Goal: Information Seeking & Learning: Check status

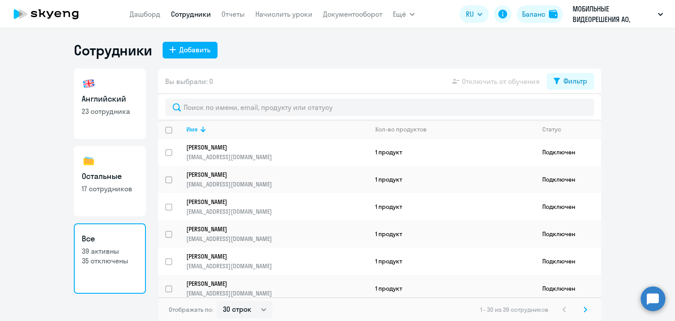
select select "30"
click at [301, 67] on div "Сотрудники Добавить Английский 23 сотрудника Остальные 17 сотрудников Все 39 ак…" at bounding box center [337, 181] width 527 height 280
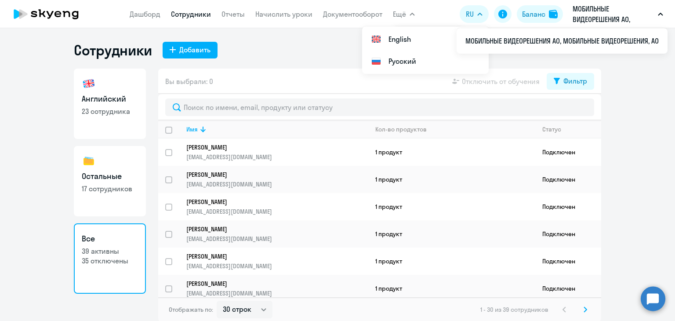
click at [618, 10] on p "МОБИЛЬНЫЕ ВИДЕОРЕШЕНИЯ АО, МОБИЛЬНЫЕ ВИДЕОРЕШЕНИЯ, АО" at bounding box center [614, 14] width 82 height 21
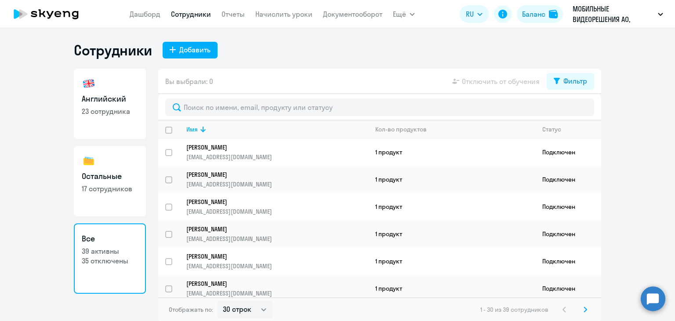
click at [667, 10] on button "МОБИЛЬНЫЕ ВИДЕОРЕШЕНИЯ АО, МОБИЛЬНЫЕ ВИДЕОРЕШЕНИЯ, АО" at bounding box center [617, 14] width 99 height 21
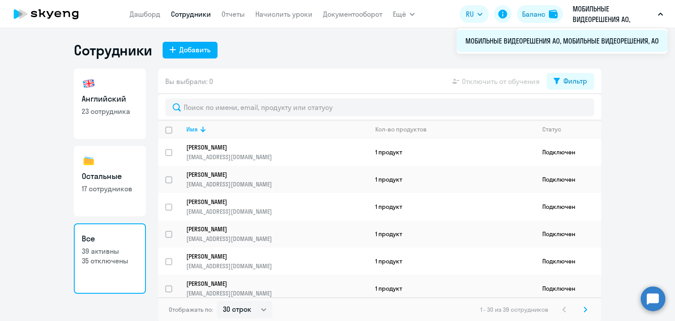
click at [605, 43] on li "МОБИЛЬНЫЕ ВИДЕОРЕШЕНИЯ АО, МОБИЛЬНЫЕ ВИДЕОРЕШЕНИЯ, АО" at bounding box center [562, 41] width 211 height 22
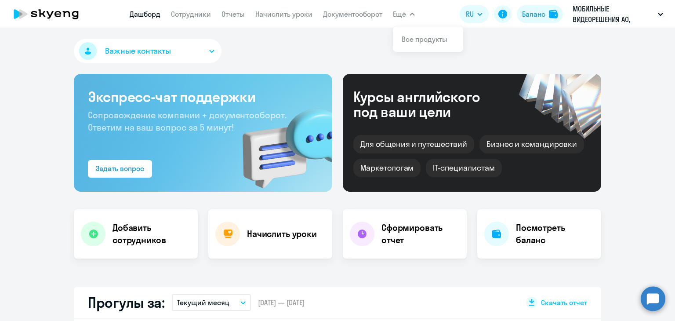
select select "30"
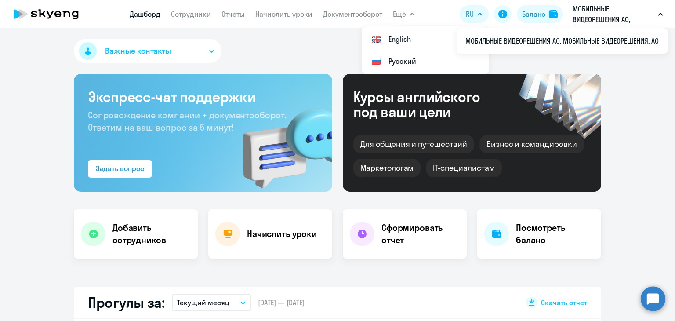
click at [592, 16] on p "МОБИЛЬНЫЕ ВИДЕОРЕШЕНИЯ АО, МОБИЛЬНЫЕ ВИДЕОРЕШЕНИЯ, АО" at bounding box center [614, 14] width 82 height 21
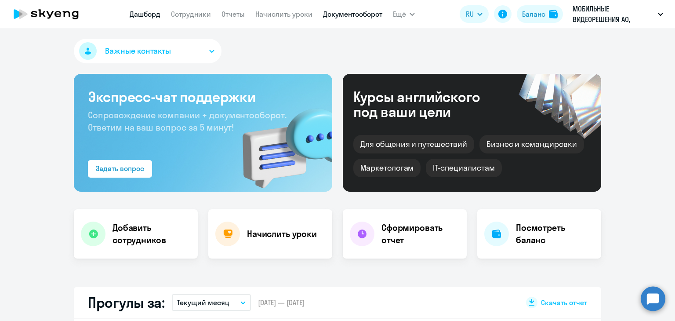
click at [359, 11] on link "Документооборот" at bounding box center [352, 14] width 59 height 9
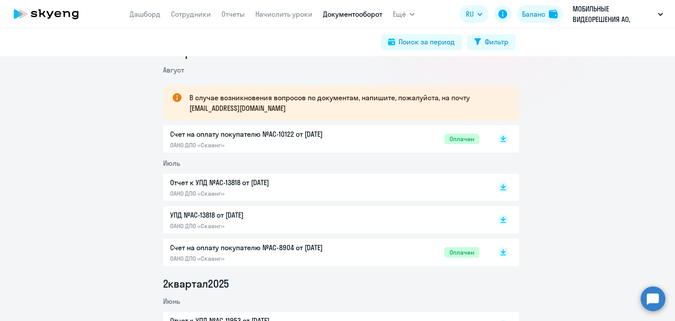
scroll to position [220, 0]
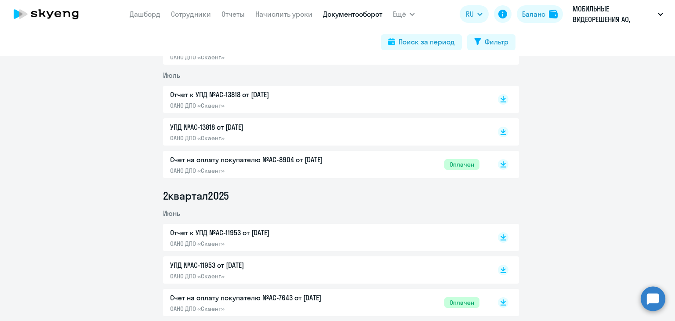
click at [265, 228] on p "Отчет к УПД №AC-11953 от [DATE]" at bounding box center [262, 232] width 185 height 11
click at [188, 9] on app-menu-item-link "Сотрудники" at bounding box center [191, 14] width 40 height 11
click at [192, 12] on link "Сотрудники" at bounding box center [191, 14] width 40 height 9
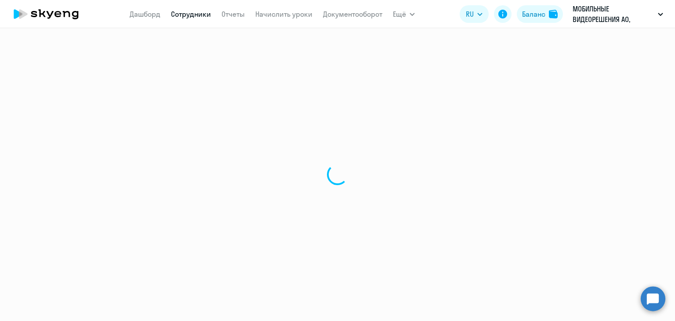
select select "30"
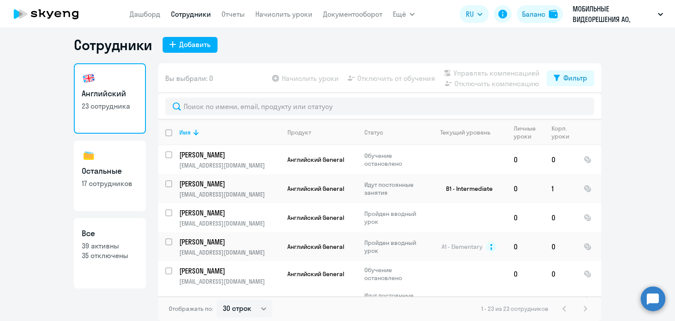
click at [603, 136] on ng-component "Сотрудники Добавить Английский 23 сотрудника Остальные 17 сотрудников Все 39 ак…" at bounding box center [337, 178] width 675 height 285
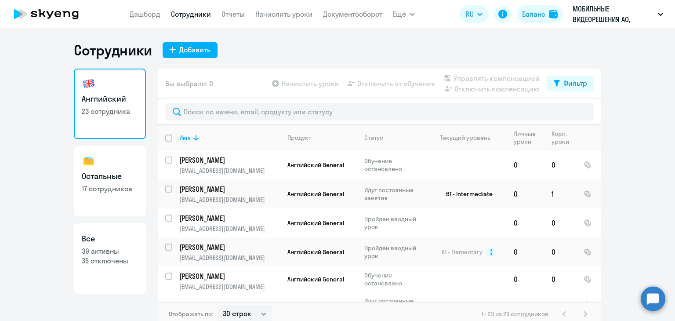
click at [629, 119] on ng-component "Сотрудники Добавить Английский 23 сотрудника Остальные 17 сотрудников Все 39 ак…" at bounding box center [337, 183] width 675 height 285
click at [616, 163] on ng-component "Сотрудники Добавить Английский 23 сотрудника Остальные 17 сотрудников Все 39 ак…" at bounding box center [337, 183] width 675 height 285
click at [614, 183] on ng-component "Сотрудники Добавить Английский 23 сотрудника Остальные 17 сотрудников Все 39 ак…" at bounding box center [337, 183] width 675 height 285
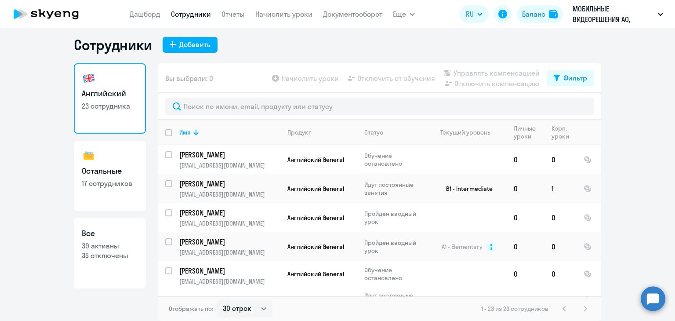
click at [54, 18] on icon at bounding box center [45, 14] width 77 height 22
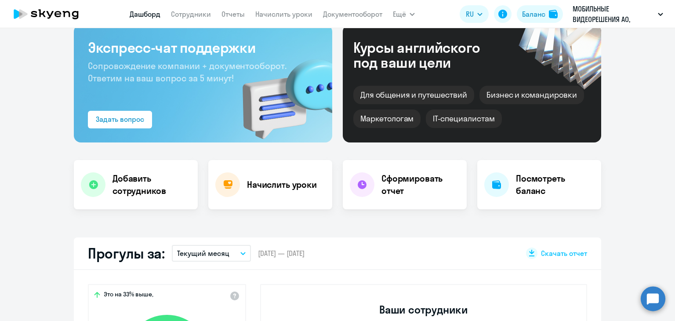
scroll to position [137, 0]
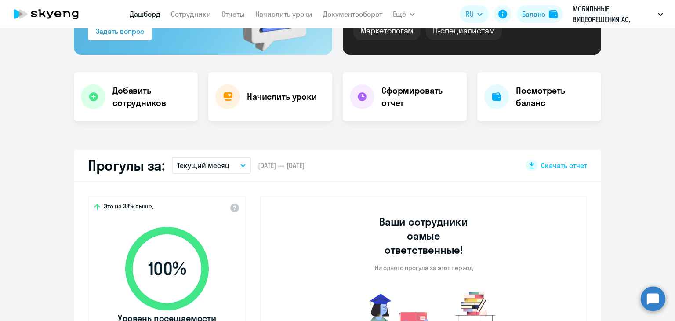
select select "30"
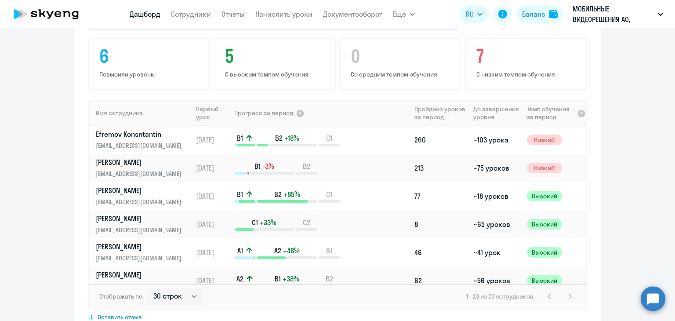
scroll to position [621, 0]
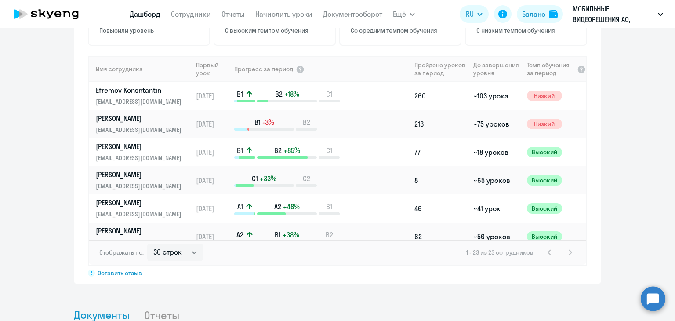
click at [606, 111] on app-progress-dashboard "Прогресс за: Весь период – [DATE] — [DATE] Как мы считаем Скачать отчет Показат…" at bounding box center [337, 107] width 675 height 354
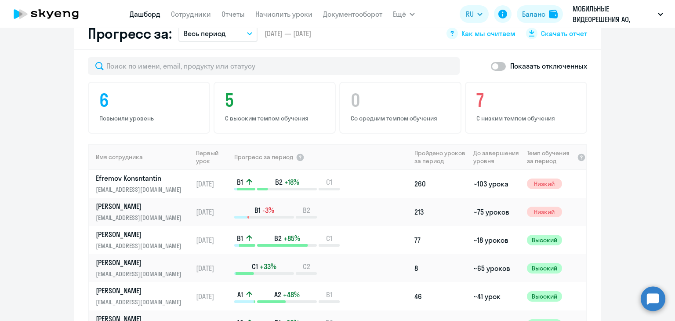
click at [644, 103] on app-progress-dashboard "Прогресс за: Весь период – [DATE] — [DATE] Как мы считаем Скачать отчет Показат…" at bounding box center [337, 195] width 675 height 354
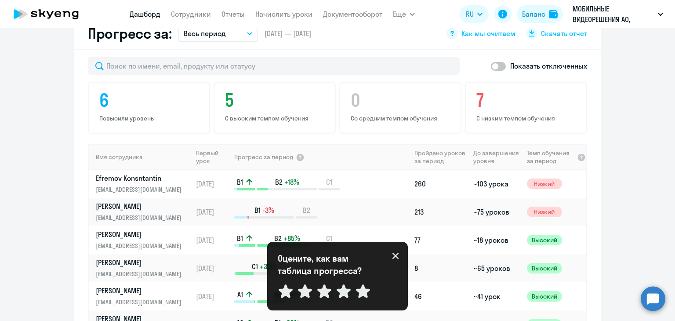
click at [398, 256] on icon at bounding box center [395, 255] width 7 height 7
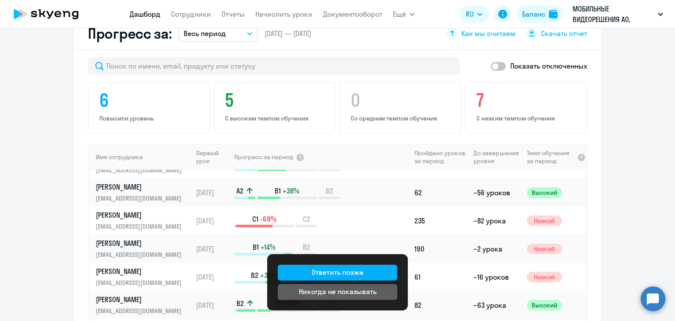
scroll to position [176, 0]
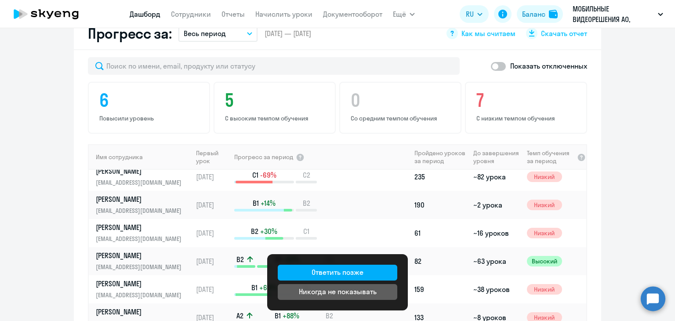
click at [622, 141] on app-progress-dashboard "Прогресс за: Весь период – [DATE] — [DATE] Как мы считаем Скачать отчет Показат…" at bounding box center [337, 195] width 675 height 354
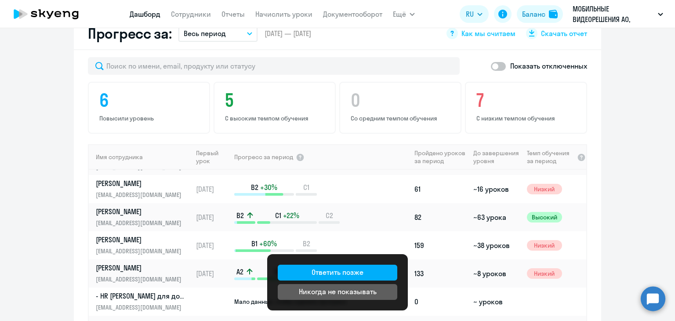
click at [636, 155] on app-progress-dashboard "Прогресс за: Весь период – [DATE] — [DATE] Как мы считаем Скачать отчет Показат…" at bounding box center [337, 195] width 675 height 354
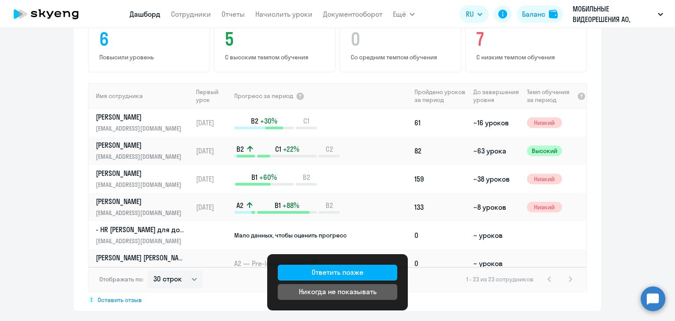
scroll to position [0, 0]
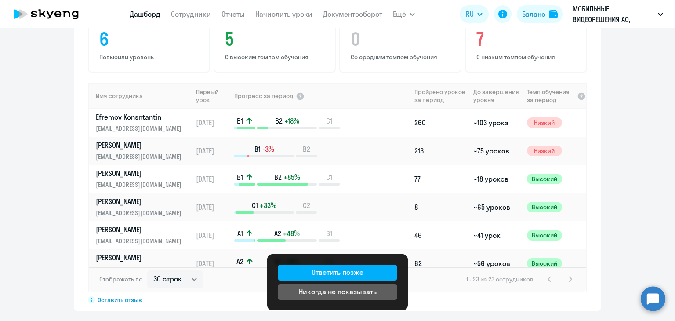
click at [37, 17] on icon at bounding box center [45, 14] width 77 height 22
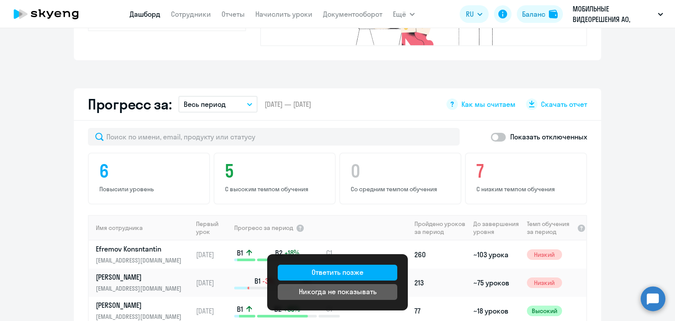
scroll to position [418, 0]
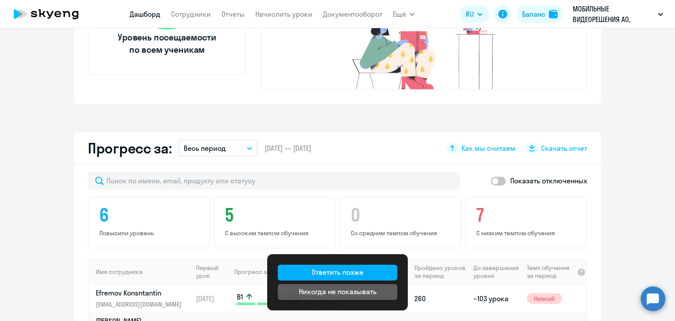
click at [662, 167] on app-progress-dashboard "Прогресс за: Весь период – [DATE] — [DATE] Как мы считаем Скачать отчет Показат…" at bounding box center [337, 309] width 675 height 354
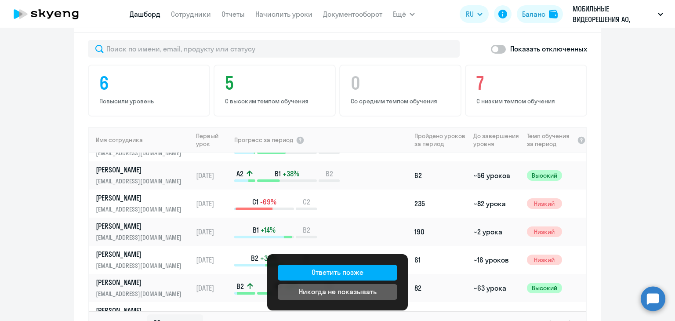
scroll to position [176, 0]
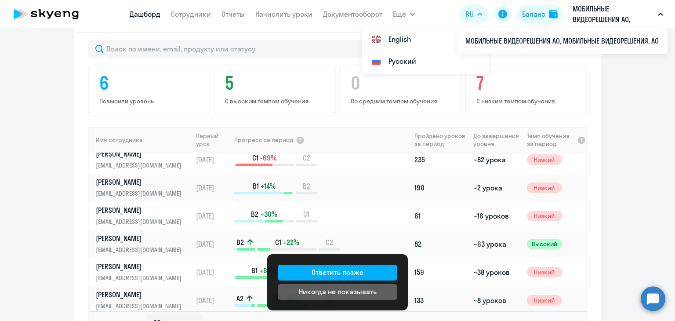
click at [57, 57] on app-progress-dashboard "Прогресс за: Весь период – [DATE] — [DATE] Как мы считаем Скачать отчет Показат…" at bounding box center [337, 177] width 675 height 354
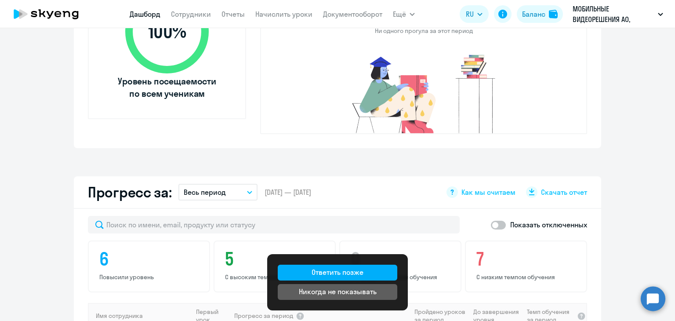
scroll to position [198, 0]
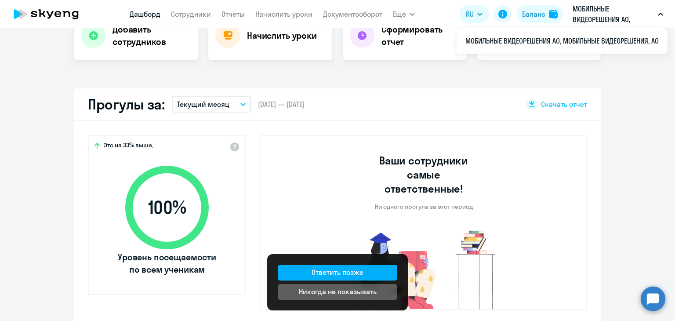
click at [648, 10] on p "МОБИЛЬНЫЕ ВИДЕОРЕШЕНИЯ АО, МОБИЛЬНЫЕ ВИДЕОРЕШЕНИЯ, АО" at bounding box center [614, 14] width 82 height 21
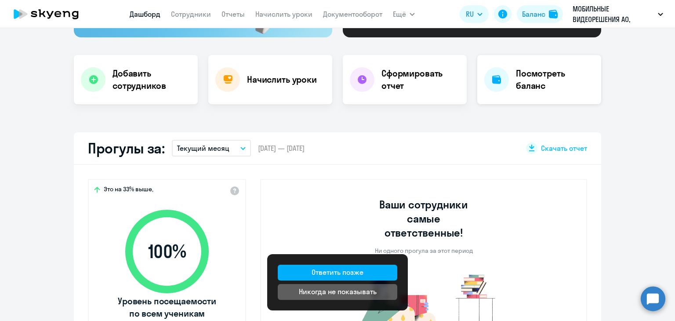
scroll to position [22, 0]
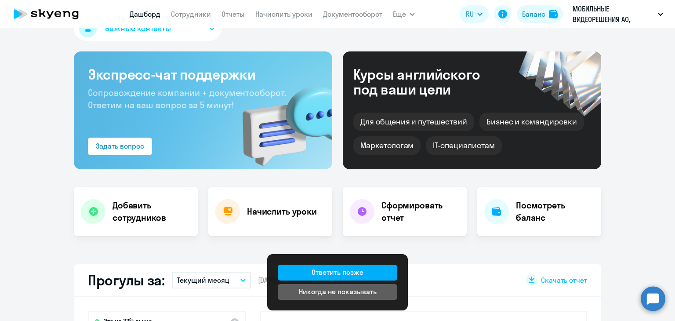
click at [652, 295] on circle at bounding box center [653, 298] width 25 height 25
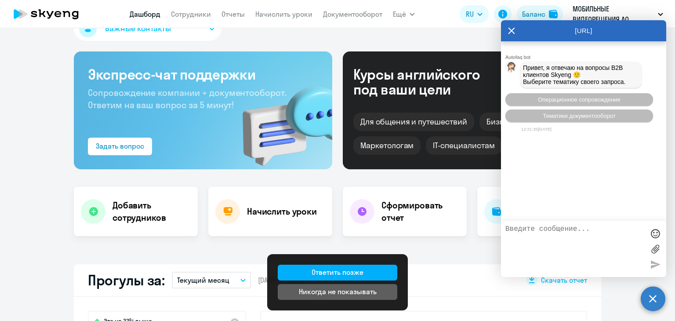
scroll to position [0, 0]
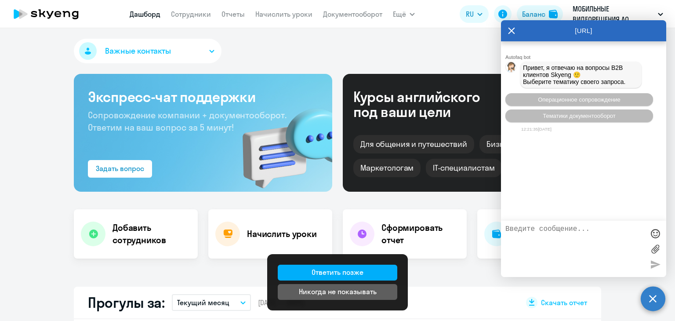
click at [513, 30] on icon at bounding box center [511, 30] width 7 height 21
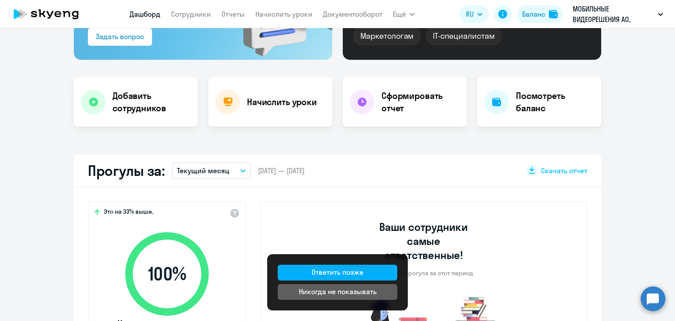
scroll to position [220, 0]
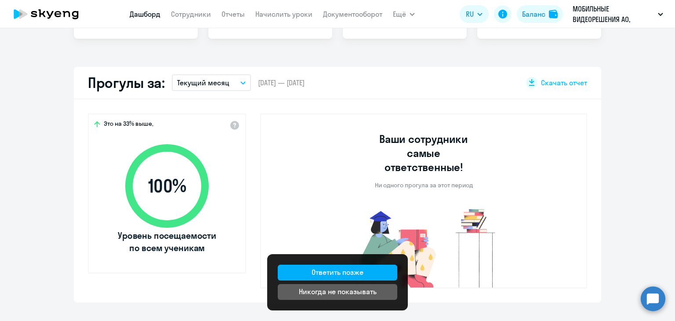
click at [165, 49] on div "Важные контакты Экспресс-чат поддержки Сопровождение компании + документооборот…" at bounding box center [337, 174] width 675 height 293
click at [157, 65] on div "Важные контакты Экспресс-чат поддержки Сопровождение компании + документооборот…" at bounding box center [337, 174] width 675 height 293
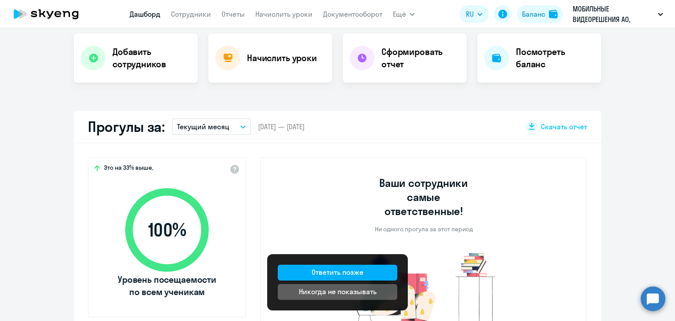
scroll to position [44, 0]
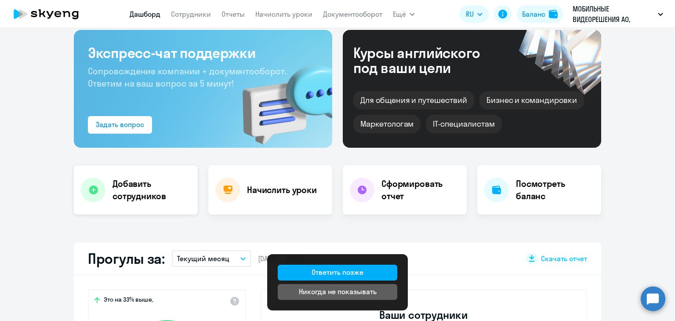
click at [125, 185] on h4 "Добавить сотрудников" at bounding box center [152, 190] width 78 height 25
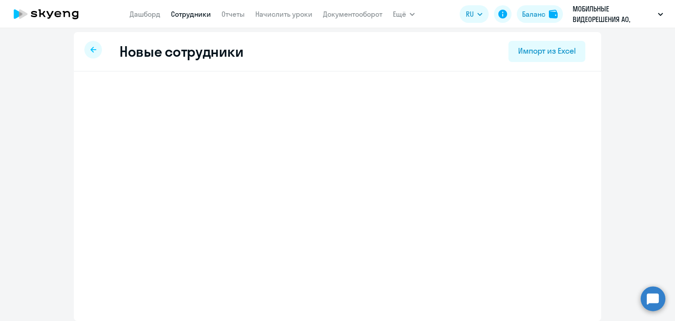
select select "english_adult_not_native_speaker"
select select "3"
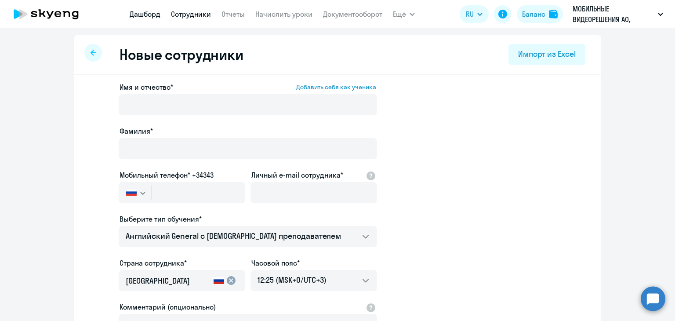
click at [153, 11] on link "Дашборд" at bounding box center [145, 14] width 31 height 9
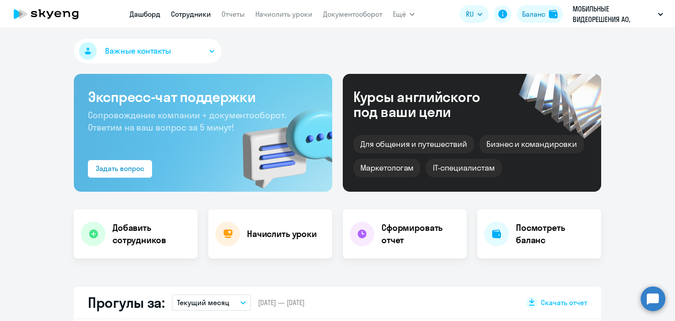
click at [202, 13] on link "Сотрудники" at bounding box center [191, 14] width 40 height 9
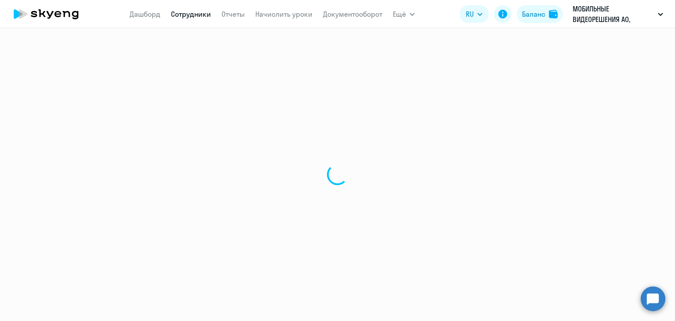
select select "30"
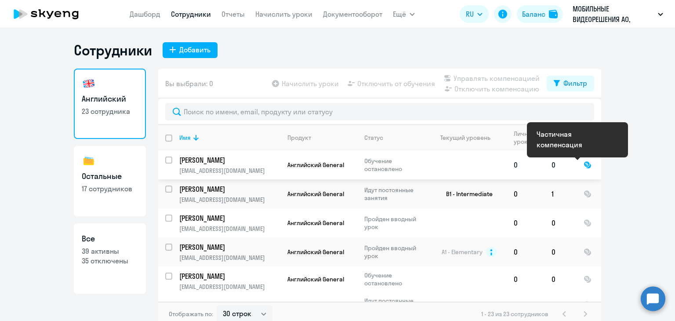
click at [584, 163] on div at bounding box center [588, 165] width 8 height 8
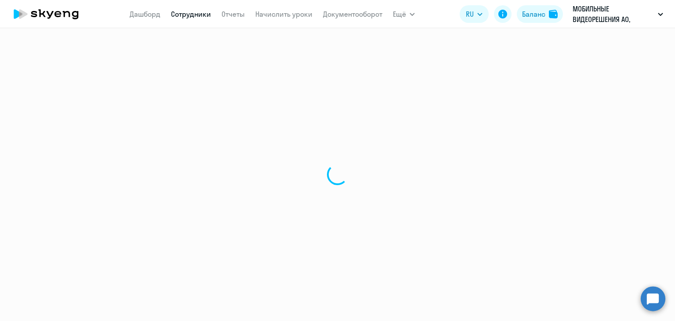
select select "english"
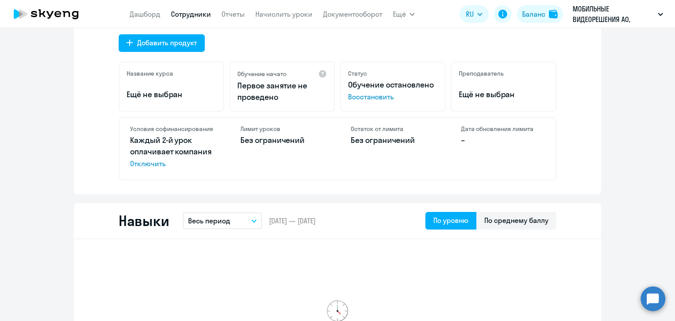
scroll to position [352, 0]
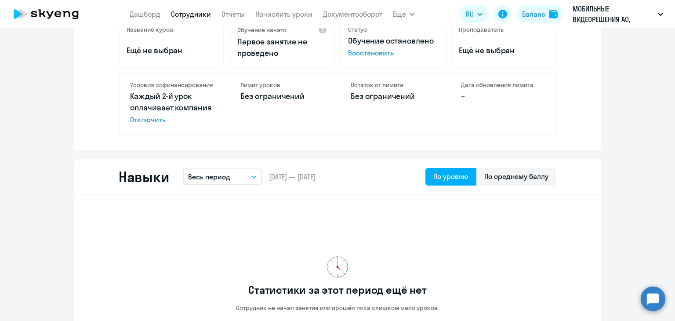
select select "30"
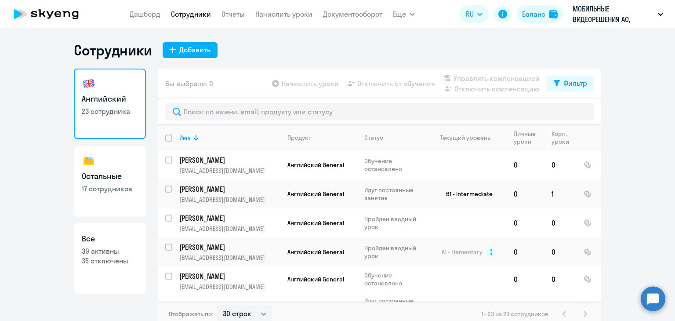
click at [69, 14] on icon at bounding box center [45, 14] width 77 height 22
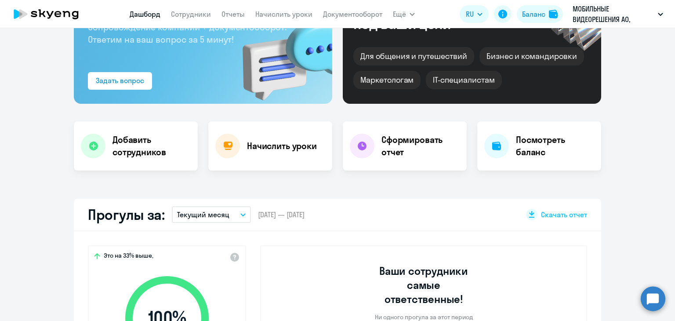
scroll to position [176, 0]
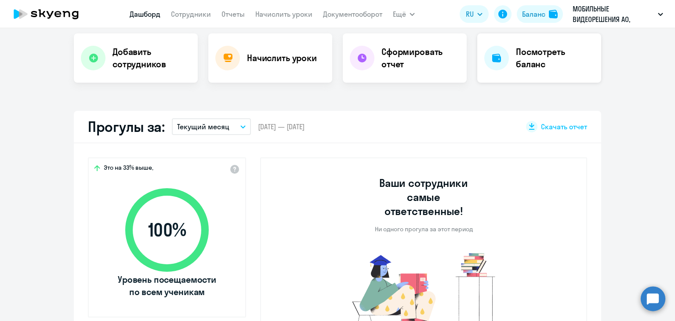
click at [527, 58] on h4 "Посмотреть баланс" at bounding box center [555, 58] width 78 height 25
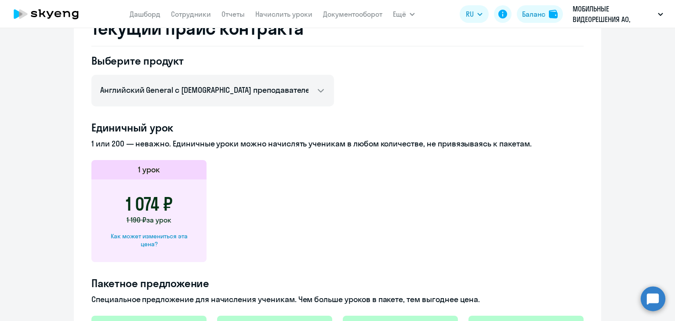
scroll to position [247, 0]
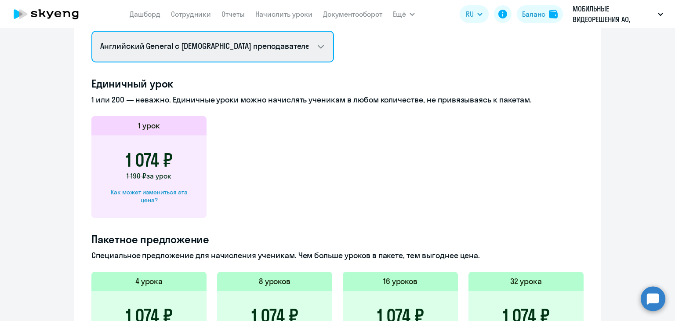
click at [300, 58] on select "Английский General с русскоговорящим преподавателем Английский General с [DEMOG…" at bounding box center [212, 47] width 243 height 32
select select "english_junior_not_native_speaker"
click at [91, 31] on select "Английский General с русскоговорящим преподавателем Английский General с [DEMOG…" at bounding box center [212, 47] width 243 height 32
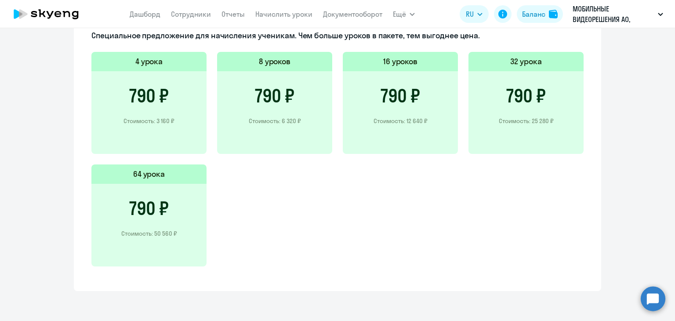
scroll to position [135, 0]
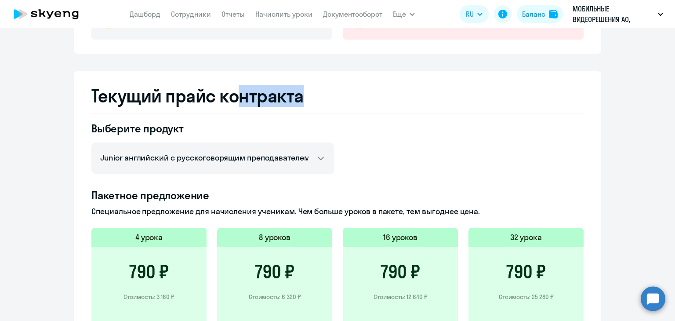
drag, startPoint x: 245, startPoint y: 115, endPoint x: 261, endPoint y: 119, distance: 16.3
click at [249, 117] on div "Текущий прайс контракта Выберите продукт Английский General с русскоговорящим п…" at bounding box center [337, 269] width 527 height 396
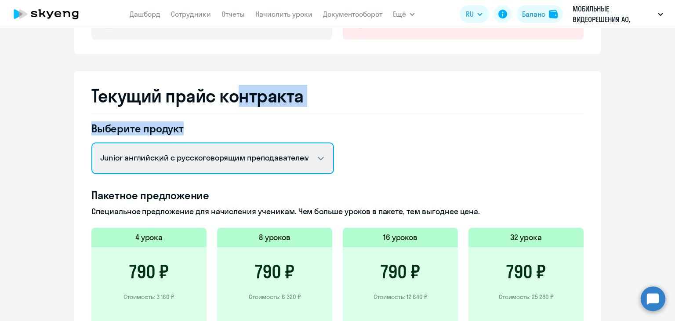
drag, startPoint x: 259, startPoint y: 162, endPoint x: 266, endPoint y: 161, distance: 7.5
click at [259, 162] on select "Английский General с русскоговорящим преподавателем Английский General с [DEMOG…" at bounding box center [212, 158] width 243 height 32
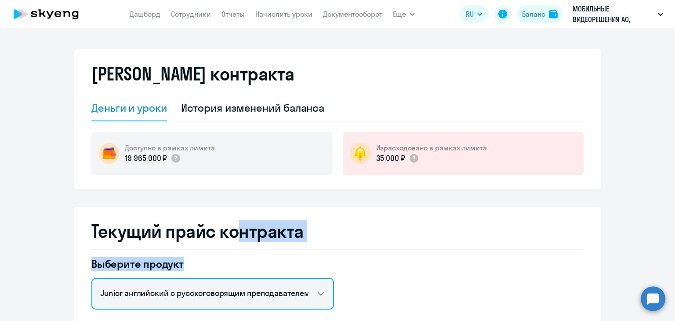
scroll to position [44, 0]
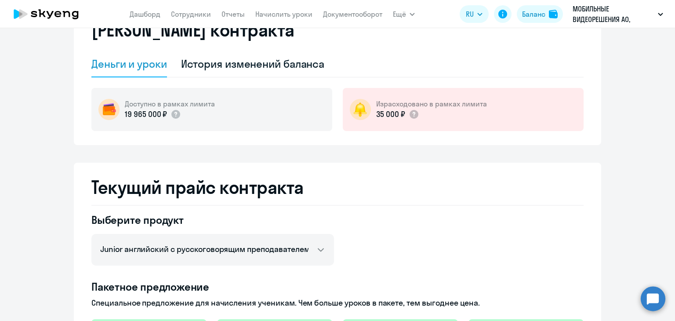
click at [300, 105] on div "Доступно в рамках лимита 19 965 000 ₽" at bounding box center [211, 109] width 241 height 43
click at [315, 58] on div "История изменений баланса" at bounding box center [253, 64] width 144 height 14
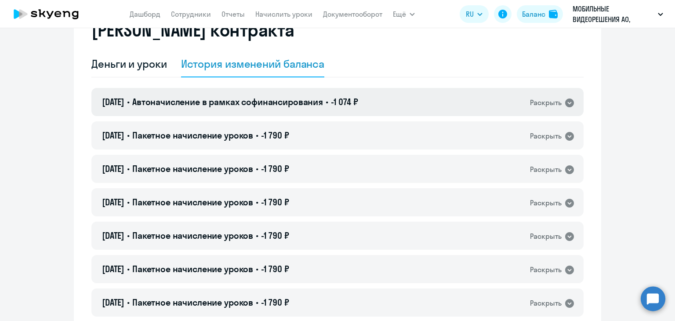
scroll to position [88, 0]
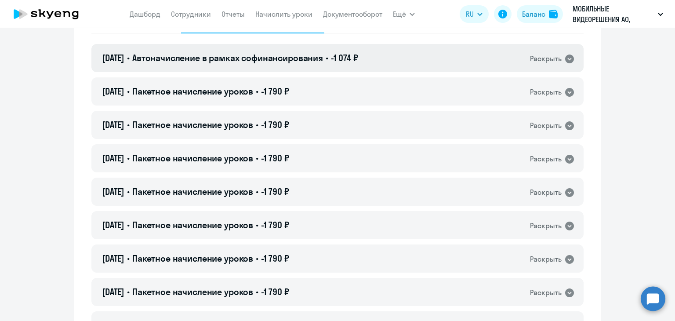
click at [489, 56] on div "[DATE] • Автоначисление в рамках софинансирования • -1 074 ₽ Раскрыть" at bounding box center [337, 58] width 492 height 28
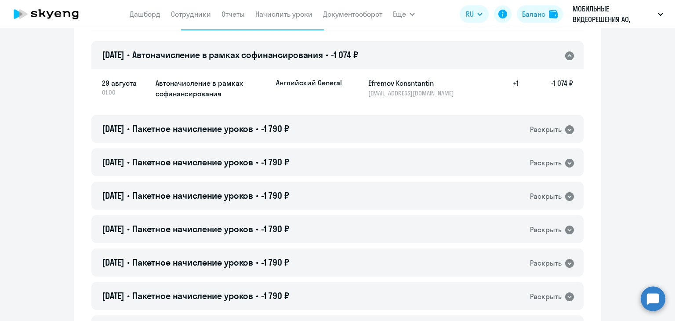
scroll to position [91, 0]
click at [564, 129] on icon at bounding box center [569, 129] width 11 height 11
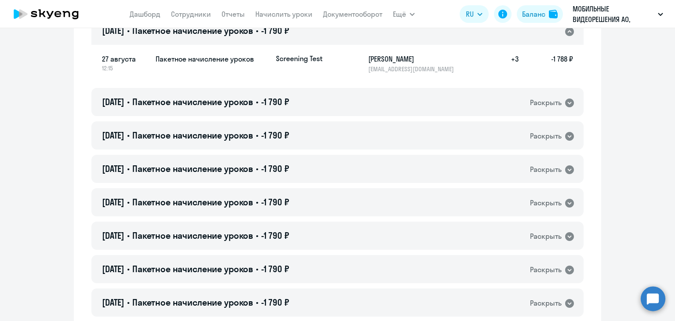
scroll to position [189, 0]
click at [564, 105] on icon at bounding box center [569, 102] width 11 height 11
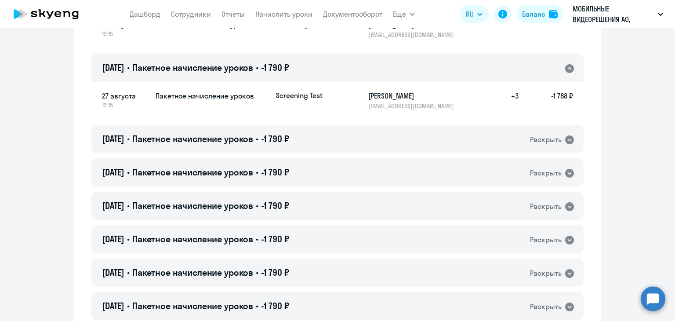
scroll to position [207, 0]
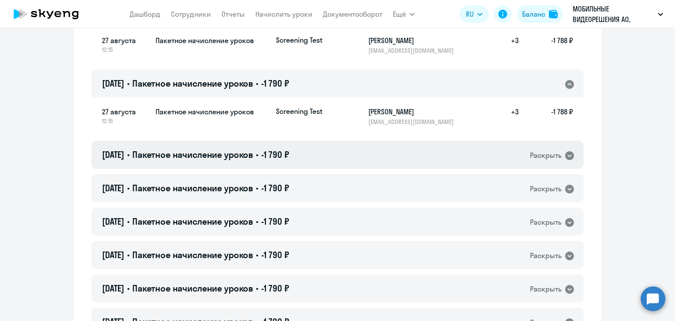
click at [567, 152] on icon at bounding box center [569, 155] width 9 height 9
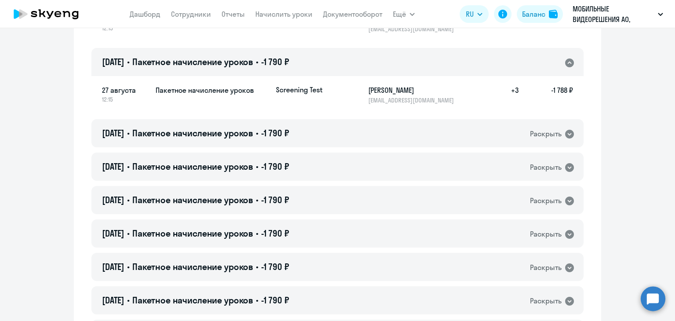
scroll to position [301, 0]
click at [510, 89] on h5 "+3" at bounding box center [504, 93] width 28 height 19
click at [281, 91] on p "Screening Test" at bounding box center [309, 89] width 66 height 10
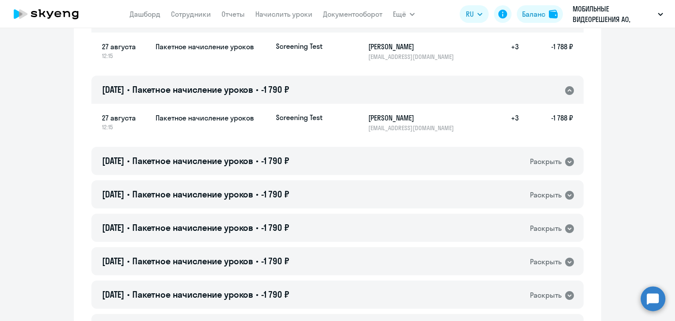
scroll to position [53, 0]
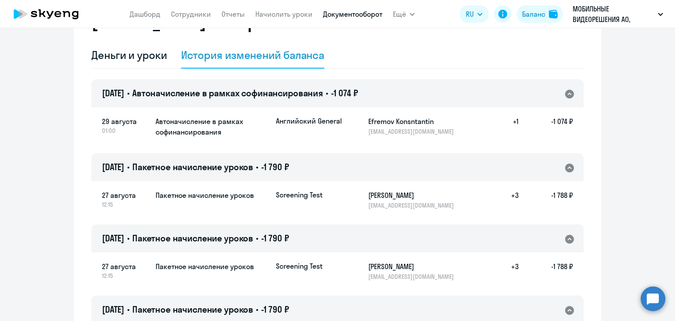
click at [373, 15] on link "Документооборот" at bounding box center [352, 14] width 59 height 9
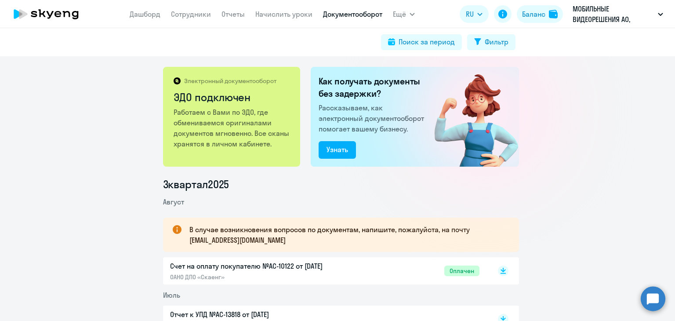
click at [107, 78] on div "Электронный документооборот ЭДО подключен Работаем с Вами по ЭДО, где обменивае…" at bounding box center [337, 188] width 675 height 265
drag, startPoint x: 4, startPoint y: 289, endPoint x: 8, endPoint y: 341, distance: 52.4
click at [8, 320] on html "[PERSON_NAME] Отчеты Начислить уроки Документооборот Ещё Все продукты Дашборд С…" at bounding box center [337, 160] width 675 height 321
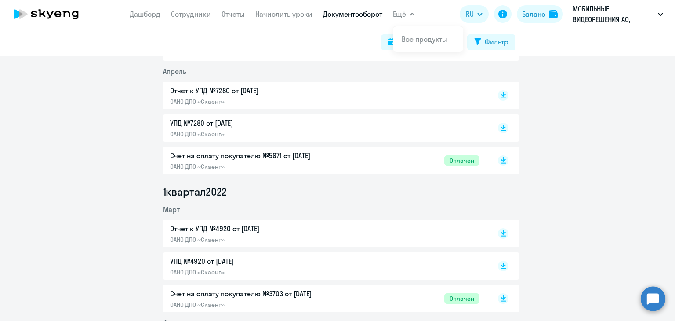
scroll to position [4941, 0]
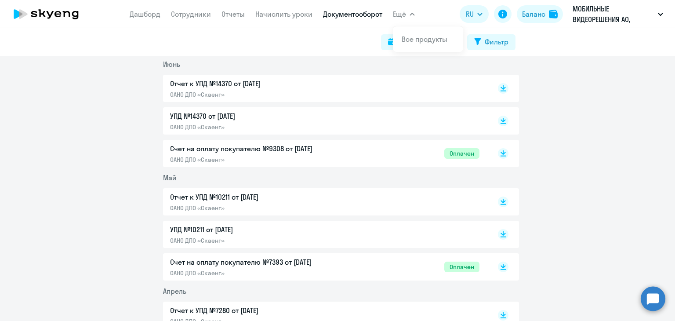
click at [628, 22] on p "МОБИЛЬНЫЕ ВИДЕОРЕШЕНИЯ АО, МОБИЛЬНЫЕ ВИДЕОРЕШЕНИЯ, АО" at bounding box center [614, 14] width 82 height 21
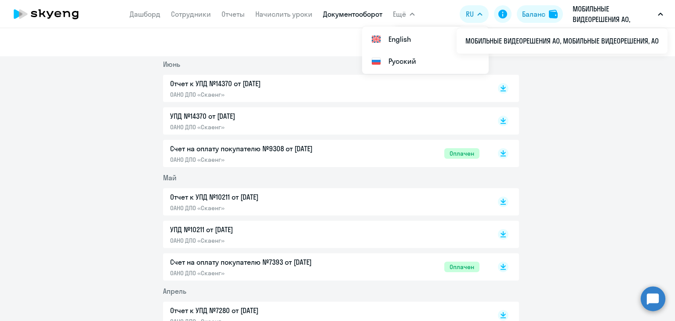
click at [338, 17] on link "Документооборот" at bounding box center [352, 14] width 59 height 9
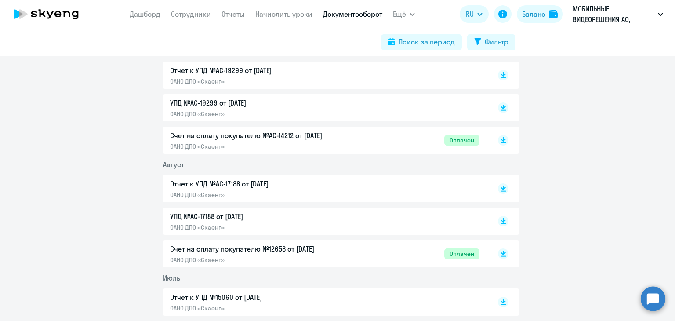
scroll to position [4370, 0]
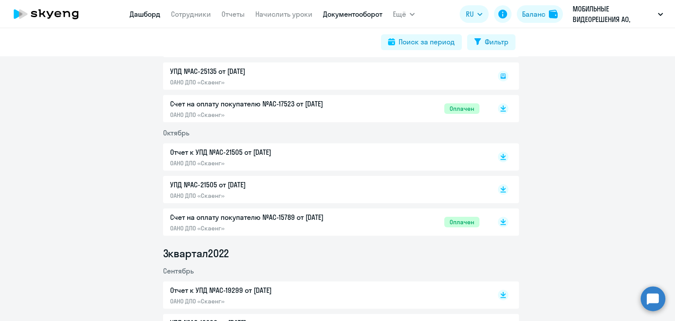
click at [144, 11] on link "Дашборд" at bounding box center [145, 14] width 31 height 9
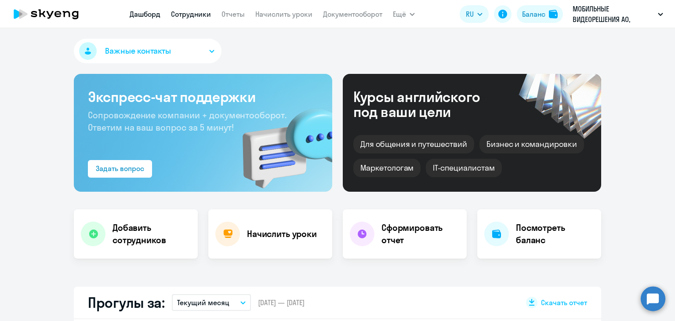
click at [198, 13] on link "Сотрудники" at bounding box center [191, 14] width 40 height 9
select select "30"
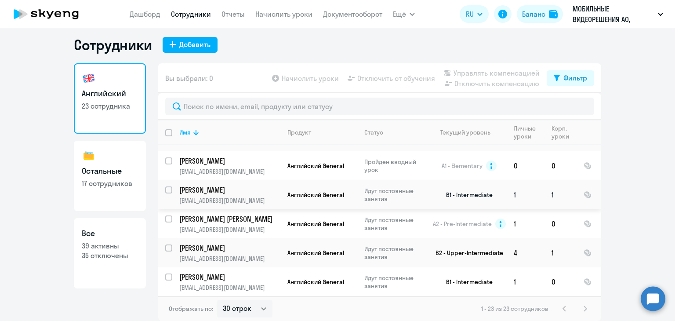
scroll to position [591, 0]
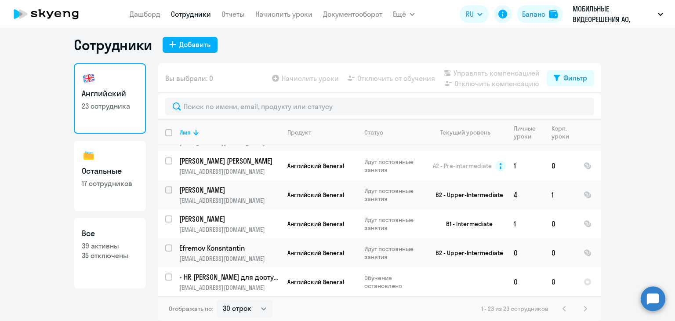
click at [244, 279] on p "- HR [PERSON_NAME] для доступа в ЛККК" at bounding box center [228, 277] width 99 height 10
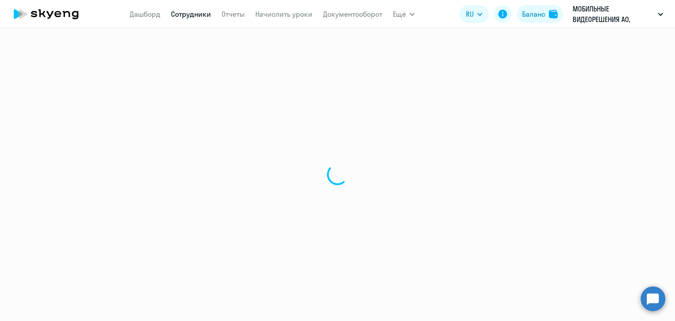
select select "english"
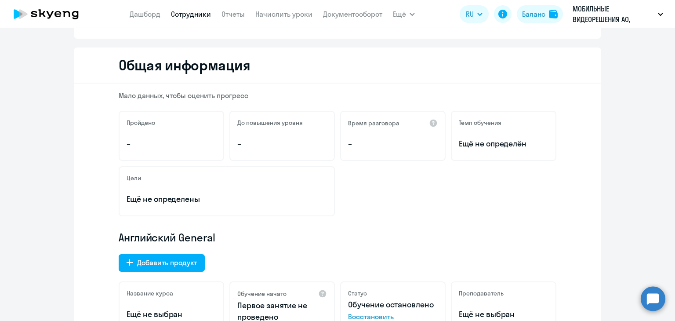
scroll to position [44, 0]
